Goal: Task Accomplishment & Management: Manage account settings

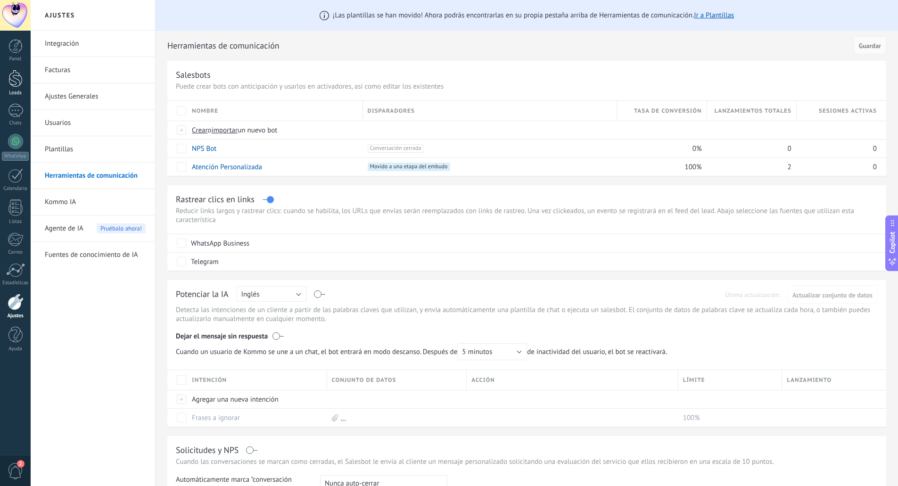
click at [18, 79] on div at bounding box center [15, 78] width 14 height 17
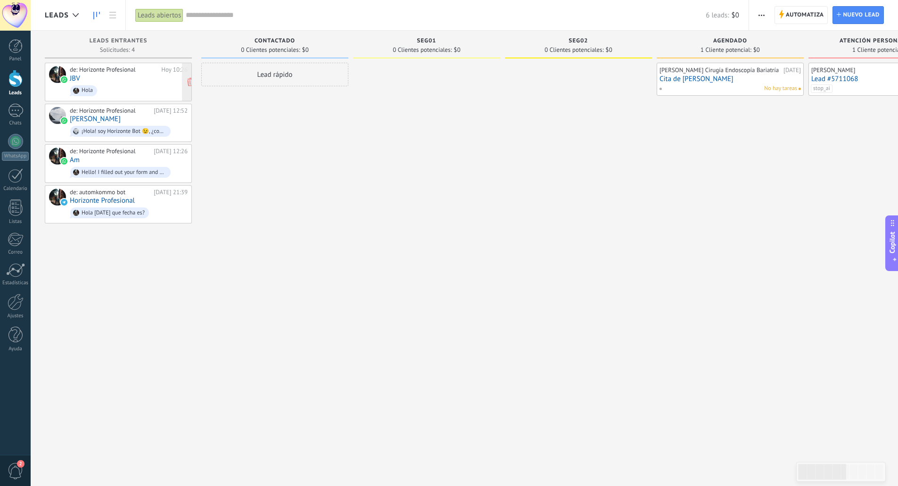
click at [116, 72] on div "de: Horizonte Profesional" at bounding box center [114, 70] width 88 height 8
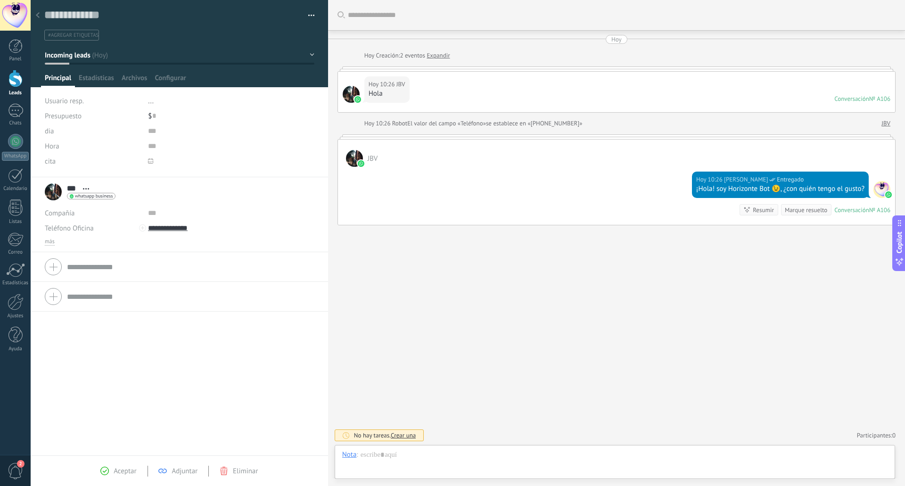
scroll to position [14, 0]
click at [532, 349] on div "Buscar Carga más [DATE] [DATE] Creación: 2 eventos Expandir [DATE] 10:26 JBV Ho…" at bounding box center [616, 243] width 577 height 486
